Goal: Book appointment/travel/reservation

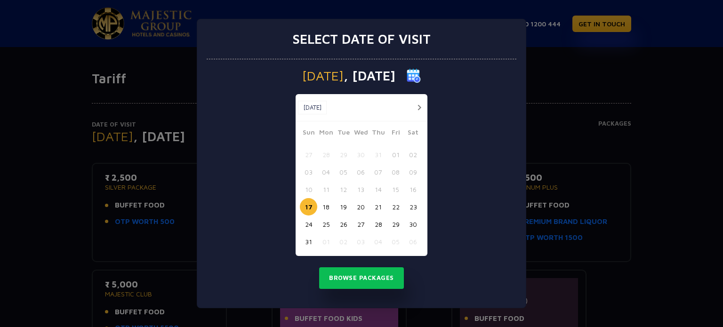
click at [361, 225] on button "27" at bounding box center [360, 224] width 17 height 17
click at [365, 278] on button "Browse Packages" at bounding box center [361, 278] width 85 height 22
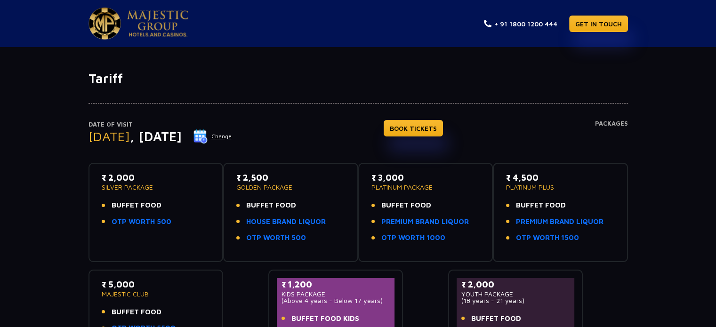
click at [232, 134] on button "Change" at bounding box center [212, 136] width 39 height 15
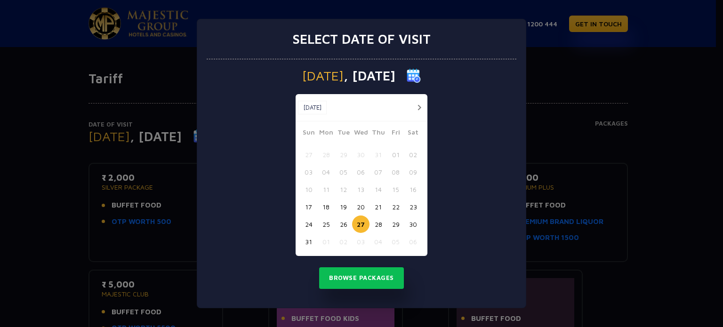
click at [343, 222] on button "26" at bounding box center [343, 224] width 17 height 17
click at [350, 275] on button "Browse Packages" at bounding box center [361, 278] width 85 height 22
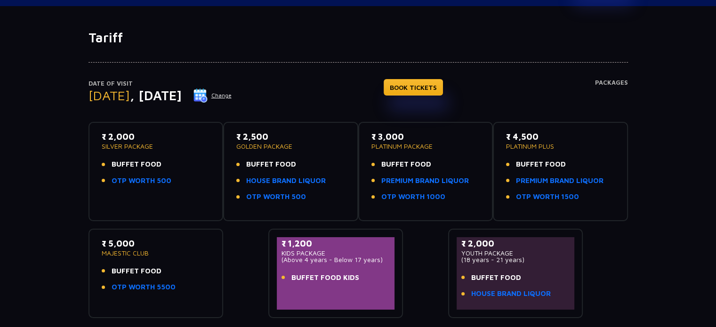
scroll to position [37, 0]
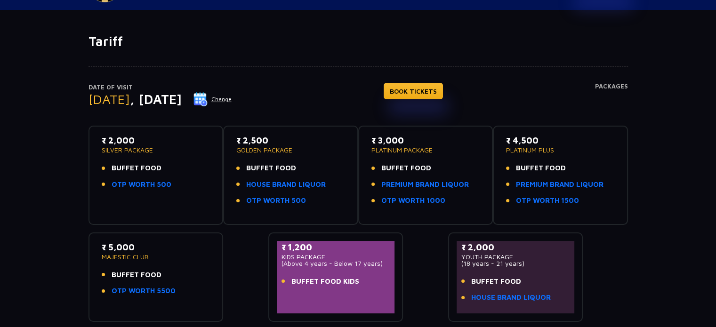
click at [232, 98] on button "Change" at bounding box center [212, 99] width 39 height 15
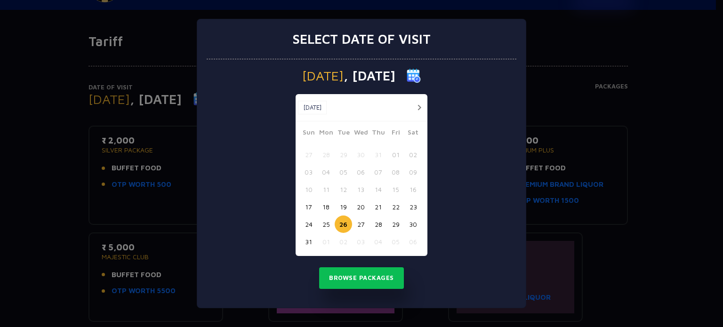
click at [325, 226] on button "25" at bounding box center [325, 224] width 17 height 17
click at [352, 272] on button "Browse Packages" at bounding box center [361, 278] width 85 height 22
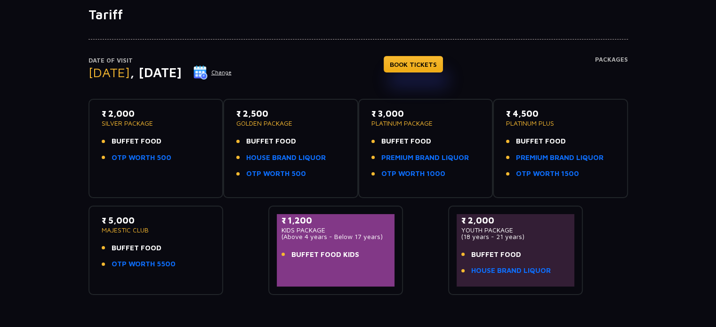
scroll to position [64, 0]
click at [232, 79] on button "Change" at bounding box center [212, 72] width 39 height 15
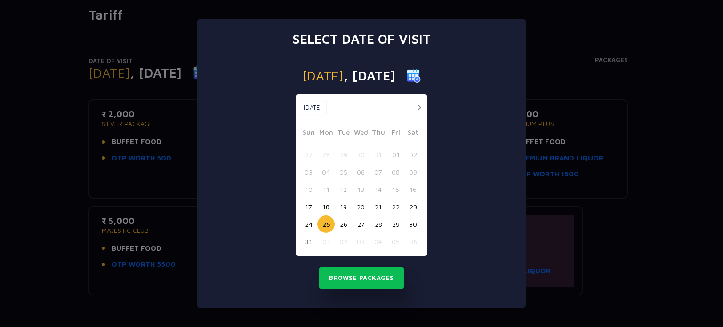
click at [411, 210] on button "23" at bounding box center [412, 206] width 17 height 17
click at [382, 275] on button "Browse Packages" at bounding box center [361, 278] width 85 height 22
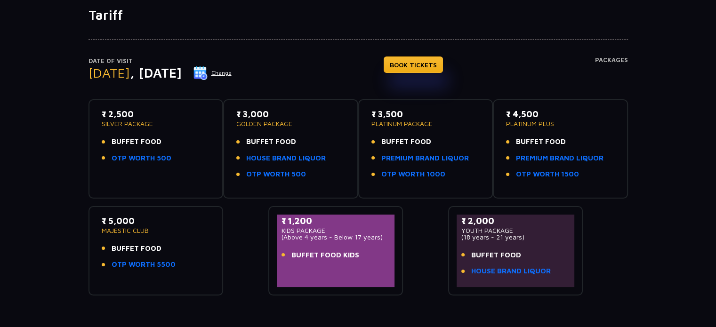
drag, startPoint x: 271, startPoint y: 77, endPoint x: 250, endPoint y: 94, distance: 27.1
click at [250, 94] on div "₹ 2,500 SILVER PACKAGE BUFFET FOOD OTP WORTH 500 ₹ 3,000 GOLDEN PACKAGE BUFFET …" at bounding box center [359, 194] width 540 height 204
click at [208, 74] on img at bounding box center [201, 73] width 14 height 14
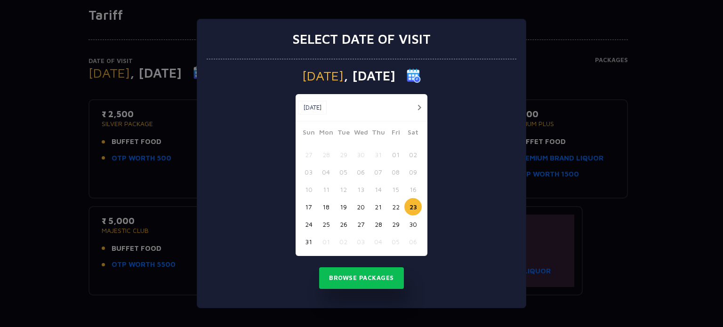
click at [327, 223] on button "25" at bounding box center [325, 224] width 17 height 17
click at [355, 277] on button "Browse Packages" at bounding box center [361, 278] width 85 height 22
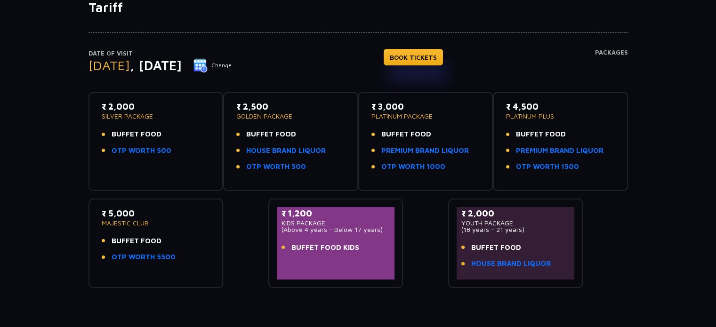
scroll to position [0, 0]
